Goal: Information Seeking & Learning: Learn about a topic

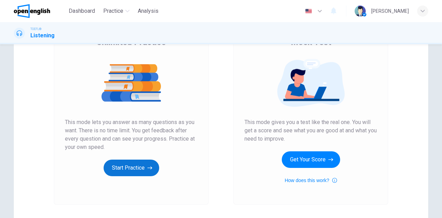
scroll to position [116, 0]
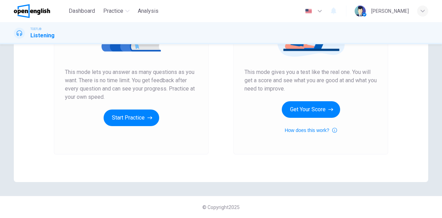
click at [115, 130] on div "Unlimited Practice This mode lets you answer as many questions as you want. The…" at bounding box center [131, 62] width 155 height 185
click at [119, 122] on button "Start Practice" at bounding box center [132, 117] width 56 height 17
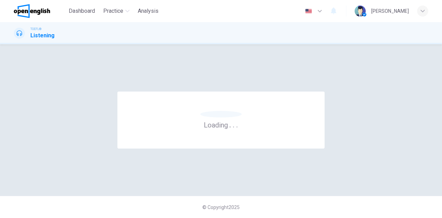
scroll to position [0, 0]
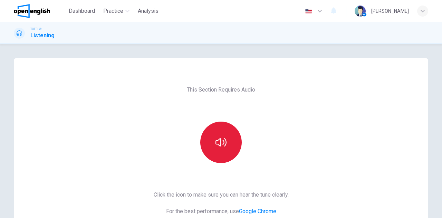
click at [216, 149] on button "button" at bounding box center [220, 141] width 41 height 41
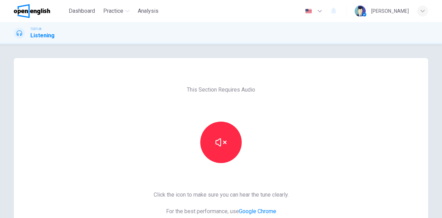
scroll to position [104, 0]
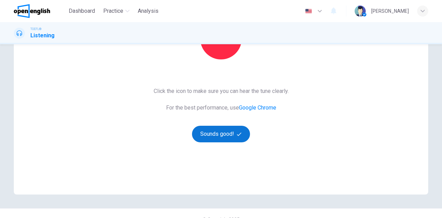
click at [225, 131] on button "Sounds good!" at bounding box center [221, 134] width 58 height 17
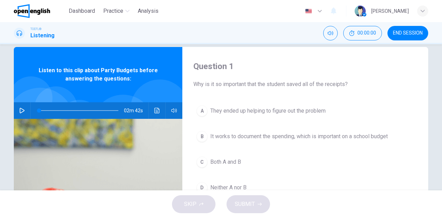
scroll to position [0, 0]
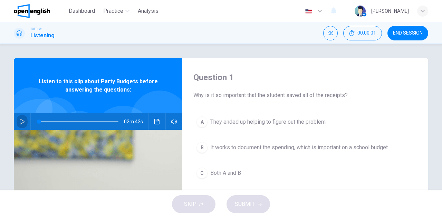
click at [22, 120] on icon "button" at bounding box center [22, 122] width 6 height 6
click at [20, 121] on icon "button" at bounding box center [22, 122] width 6 height 6
click at [70, 105] on div at bounding box center [56, 118] width 43 height 43
click at [21, 120] on icon "button" at bounding box center [22, 122] width 5 height 6
click at [23, 121] on icon "button" at bounding box center [22, 122] width 6 height 6
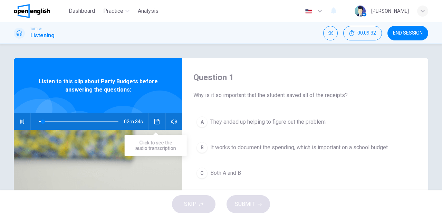
click at [155, 121] on icon "Click to see the audio transcription" at bounding box center [157, 122] width 6 height 6
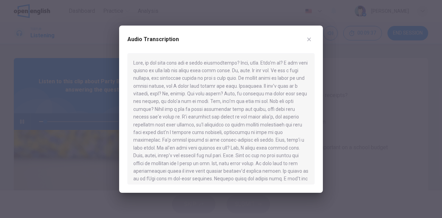
click at [62, 109] on div at bounding box center [221, 109] width 442 height 218
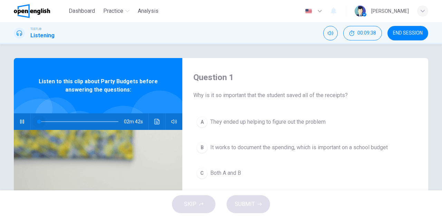
drag, startPoint x: 43, startPoint y: 122, endPoint x: 115, endPoint y: 112, distance: 72.1
click at [37, 122] on span at bounding box center [39, 121] width 4 height 4
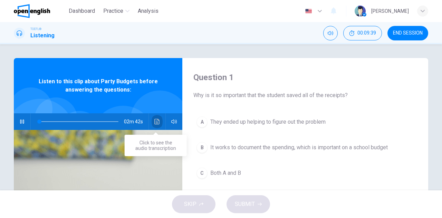
click at [157, 119] on icon "Click to see the audio transcription" at bounding box center [157, 122] width 6 height 6
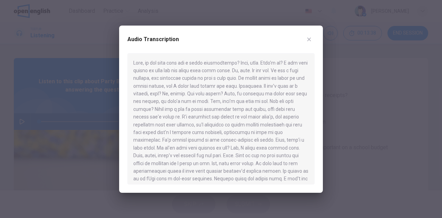
click at [17, 124] on div at bounding box center [221, 109] width 442 height 218
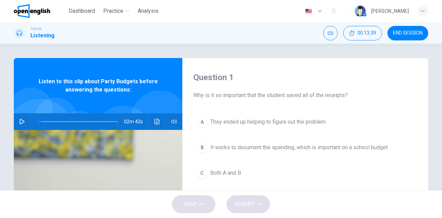
click at [19, 120] on icon "button" at bounding box center [22, 122] width 6 height 6
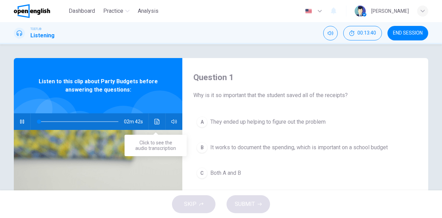
click at [157, 120] on icon "Click to see the audio transcription" at bounding box center [157, 122] width 6 height 6
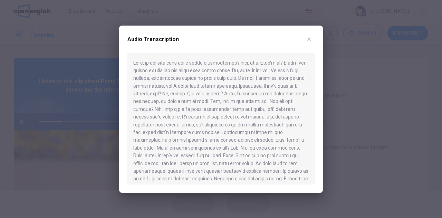
click at [34, 121] on div at bounding box center [221, 109] width 442 height 218
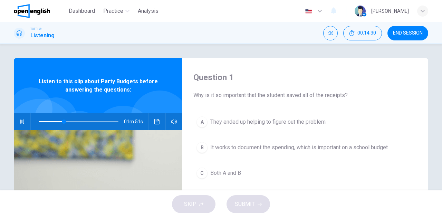
click at [39, 121] on span at bounding box center [78, 122] width 79 height 10
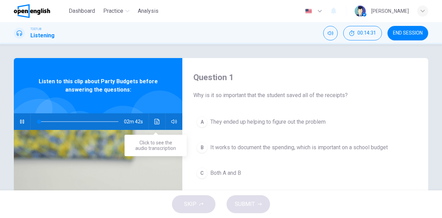
click at [158, 120] on icon "Click to see the audio transcription" at bounding box center [157, 122] width 6 height 6
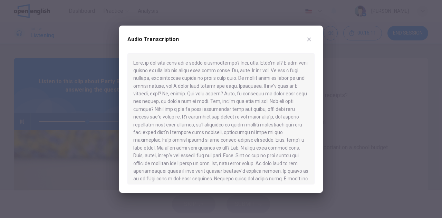
click at [50, 121] on div at bounding box center [221, 109] width 442 height 218
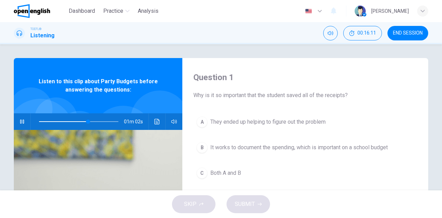
click at [60, 121] on span at bounding box center [78, 122] width 79 height 10
drag, startPoint x: 61, startPoint y: 120, endPoint x: 43, endPoint y: 119, distance: 18.0
click at [49, 119] on span at bounding box center [51, 121] width 4 height 4
click at [152, 118] on button "Click to see the audio transcription" at bounding box center [156, 121] width 11 height 17
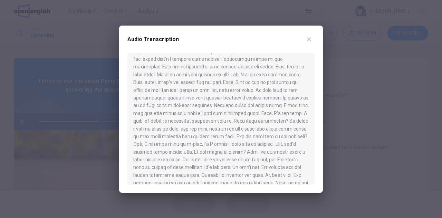
scroll to position [108, 0]
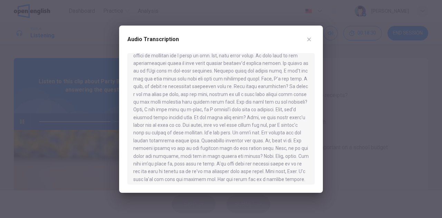
drag, startPoint x: 51, startPoint y: 96, endPoint x: 50, endPoint y: 111, distance: 14.5
click at [51, 96] on div at bounding box center [221, 109] width 442 height 218
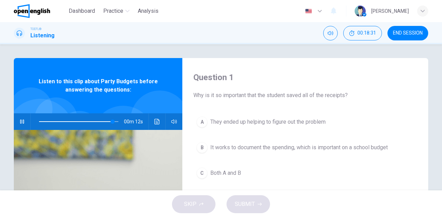
click at [39, 120] on span at bounding box center [78, 122] width 79 height 10
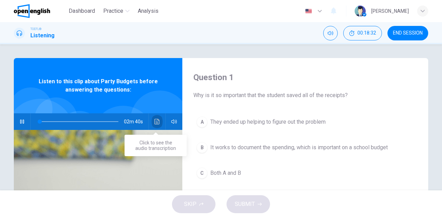
click at [153, 120] on button "Click to see the audio transcription" at bounding box center [156, 121] width 11 height 17
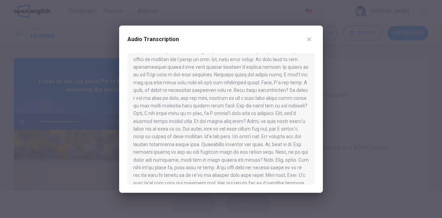
scroll to position [105, 0]
click at [61, 122] on div at bounding box center [221, 109] width 442 height 218
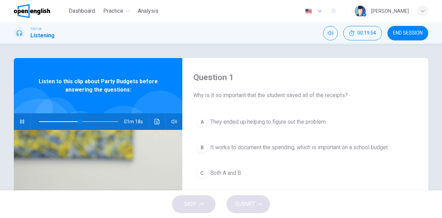
click at [60, 121] on span at bounding box center [78, 122] width 79 height 10
click at [155, 122] on icon "Click to see the audio transcription" at bounding box center [157, 122] width 6 height 6
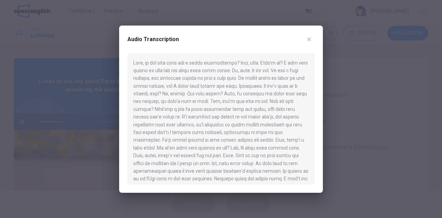
click at [48, 120] on div at bounding box center [221, 109] width 442 height 218
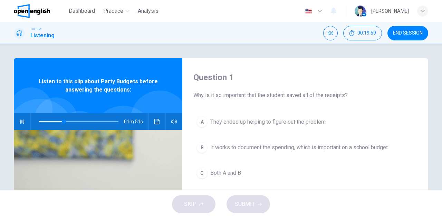
click at [48, 122] on span at bounding box center [78, 122] width 79 height 10
click at [157, 119] on icon "Click to see the audio transcription" at bounding box center [156, 122] width 5 height 6
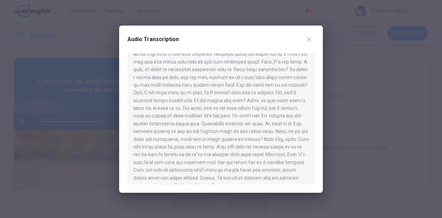
scroll to position [135, 0]
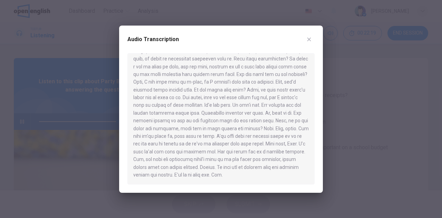
type input "*"
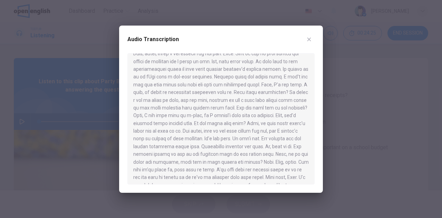
scroll to position [103, 0]
click at [311, 110] on div at bounding box center [220, 118] width 187 height 131
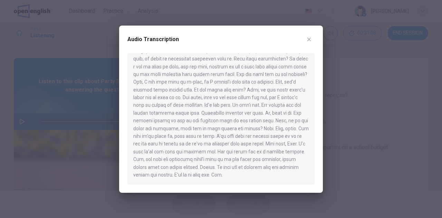
click at [369, 100] on div at bounding box center [221, 109] width 442 height 218
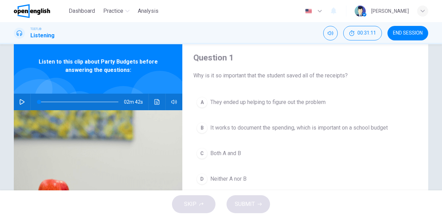
scroll to position [35, 0]
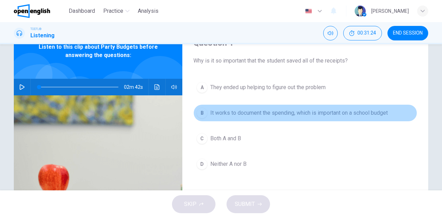
click at [276, 112] on span "It works to document the spending, which is important on a school budget" at bounding box center [298, 113] width 177 height 8
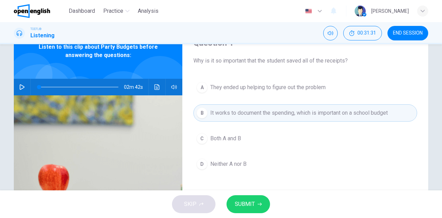
click at [252, 199] on span "SUBMIT" at bounding box center [245, 204] width 20 height 10
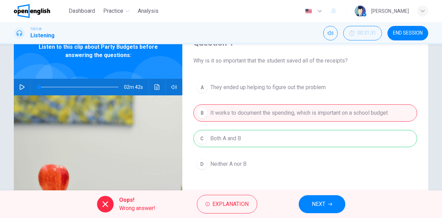
click at [315, 202] on span "NEXT" at bounding box center [318, 204] width 13 height 10
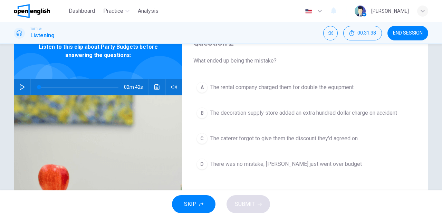
click at [262, 136] on span "The caterer forgot to give them the discount they'd agreed on" at bounding box center [283, 138] width 147 height 8
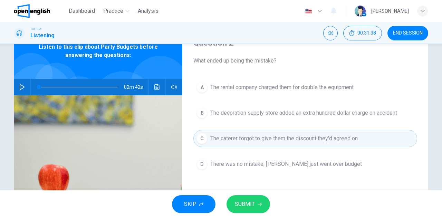
click at [241, 198] on button "SUBMIT" at bounding box center [247, 204] width 43 height 18
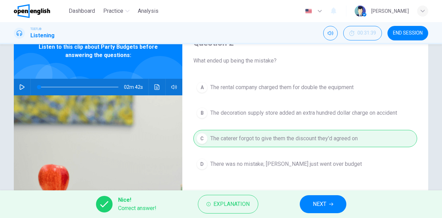
click at [324, 204] on span "NEXT" at bounding box center [319, 204] width 13 height 10
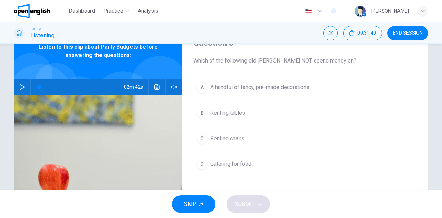
click at [247, 88] on span "A handful of fancy, pre-made decorations" at bounding box center [259, 87] width 99 height 8
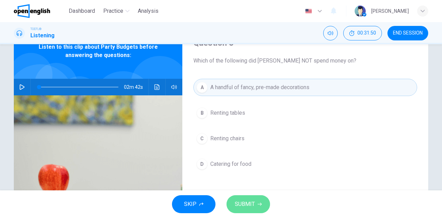
click at [249, 202] on span "SUBMIT" at bounding box center [245, 204] width 20 height 10
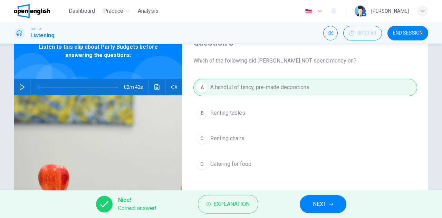
click at [317, 208] on span "NEXT" at bounding box center [319, 204] width 13 height 10
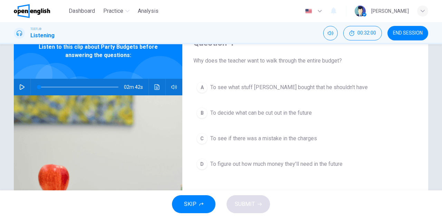
click at [243, 138] on span "To see if there was a mistake in the charges" at bounding box center [263, 138] width 107 height 8
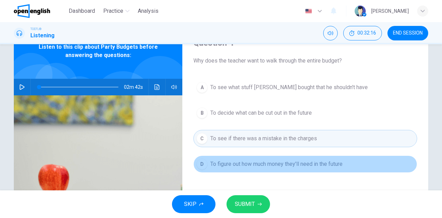
click at [267, 161] on span "To figure out how much money they'll need in the future" at bounding box center [276, 164] width 132 height 8
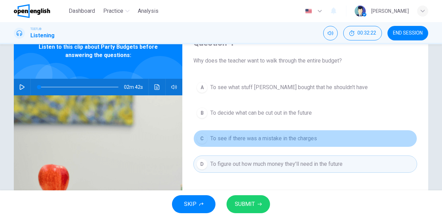
click at [234, 138] on span "To see if there was a mistake in the charges" at bounding box center [263, 138] width 107 height 8
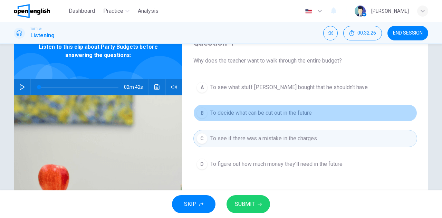
click at [235, 111] on span "To decide what can be cut out in the future" at bounding box center [260, 113] width 101 height 8
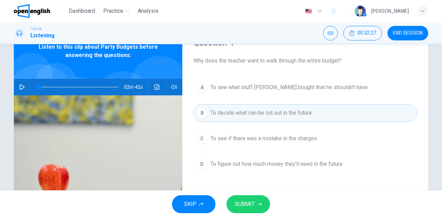
click at [250, 197] on button "SUBMIT" at bounding box center [247, 204] width 43 height 18
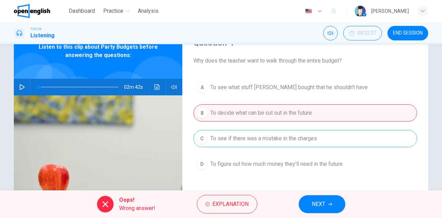
click at [323, 202] on span "NEXT" at bounding box center [318, 204] width 13 height 10
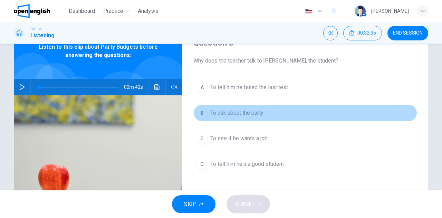
click at [225, 111] on span "To ask about the party" at bounding box center [236, 113] width 53 height 8
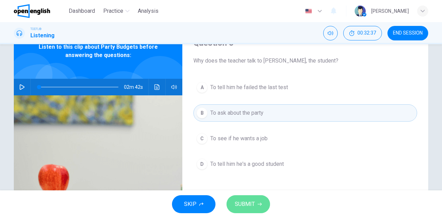
click at [251, 201] on span "SUBMIT" at bounding box center [245, 204] width 20 height 10
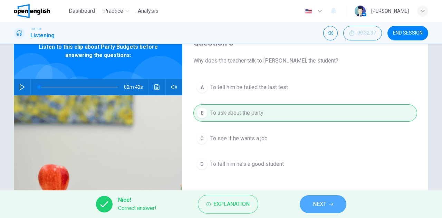
click at [311, 206] on button "NEXT" at bounding box center [323, 204] width 47 height 18
